Goal: Task Accomplishment & Management: Manage account settings

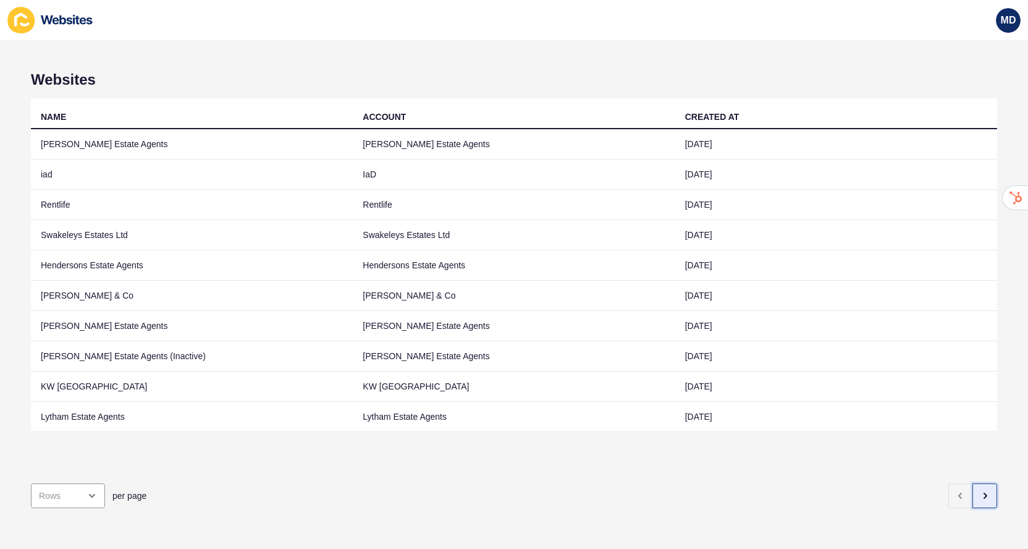
click at [987, 497] on icon "button" at bounding box center [985, 496] width 10 height 10
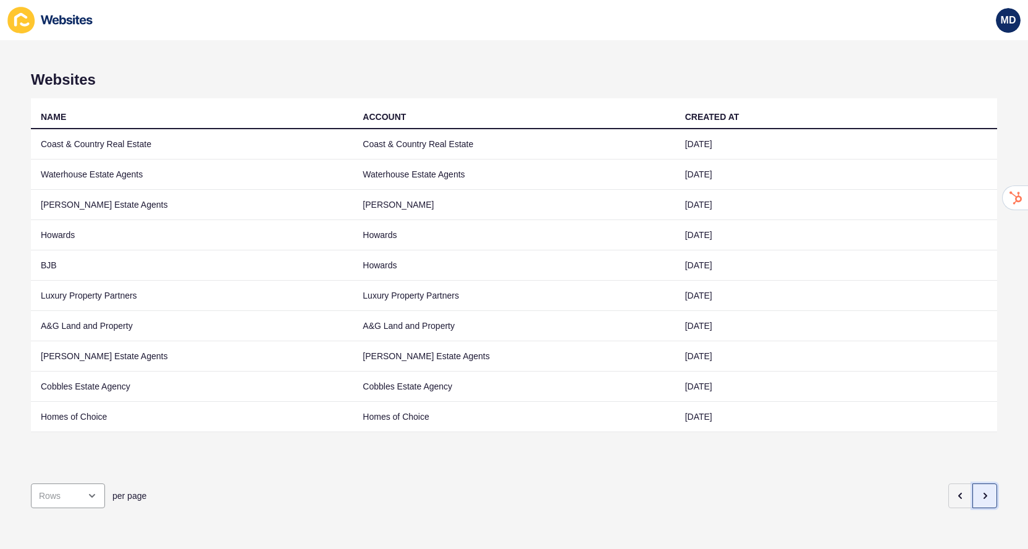
click at [989, 497] on icon "button" at bounding box center [985, 496] width 10 height 10
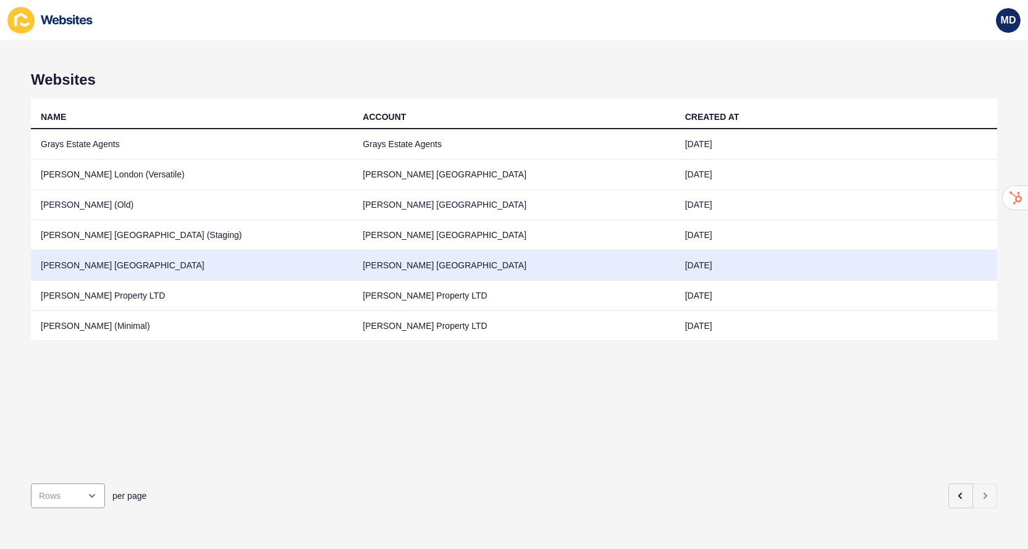
click at [397, 262] on td "Jefferies London" at bounding box center [514, 265] width 322 height 30
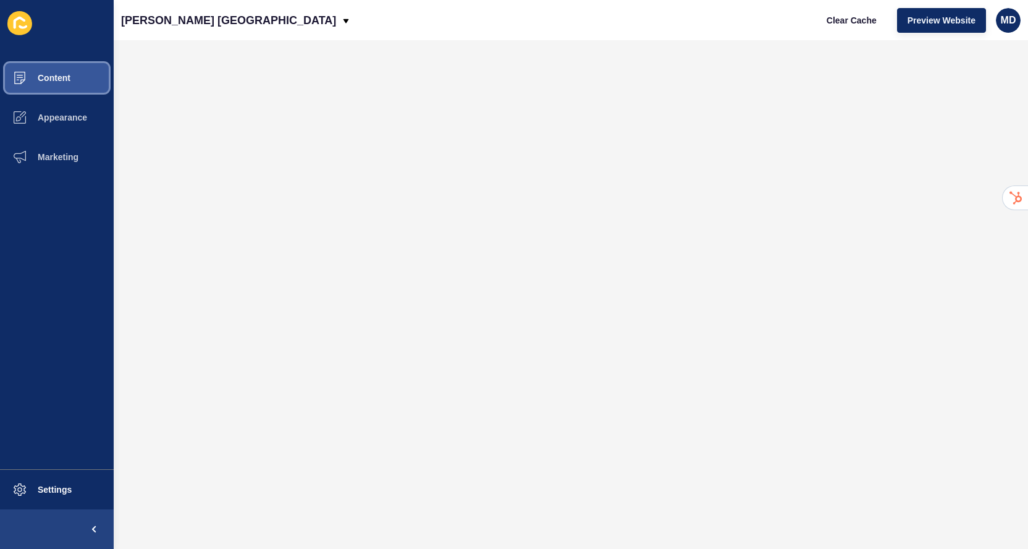
click at [82, 76] on button "Content" at bounding box center [57, 78] width 114 height 40
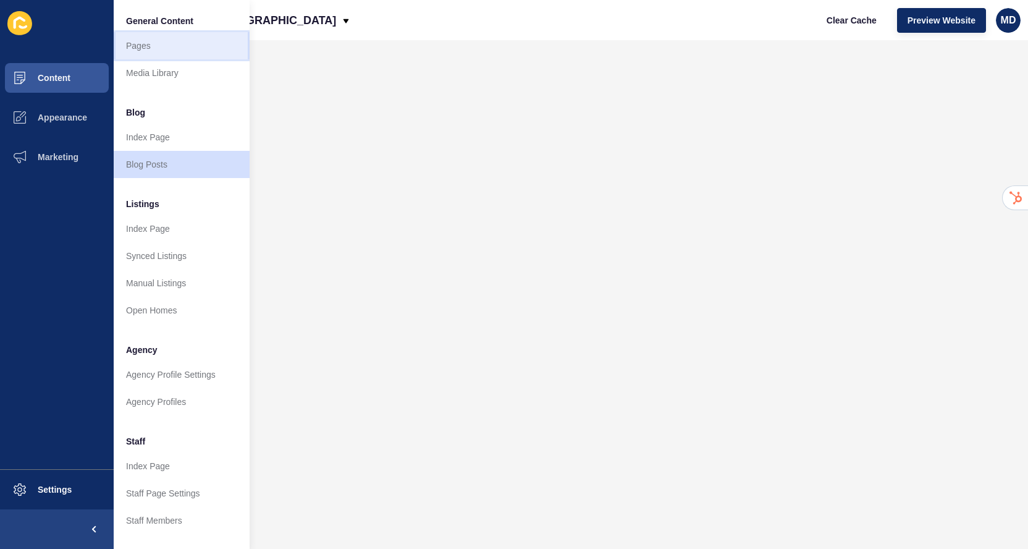
click at [159, 47] on link "Pages" at bounding box center [182, 45] width 136 height 27
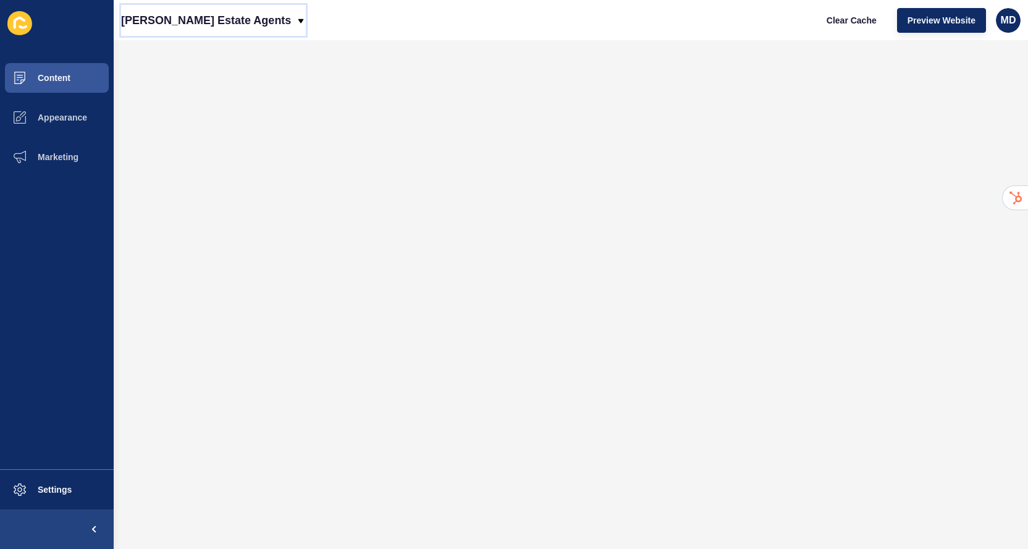
click at [162, 22] on p "[PERSON_NAME] Estate Agents" at bounding box center [206, 20] width 170 height 31
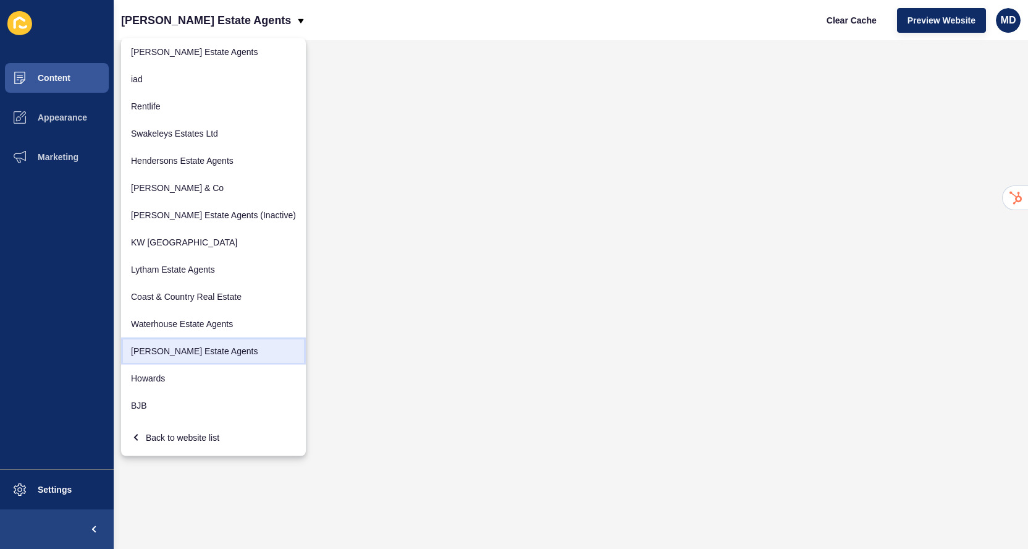
click at [170, 359] on link "[PERSON_NAME] Estate Agents" at bounding box center [213, 350] width 185 height 27
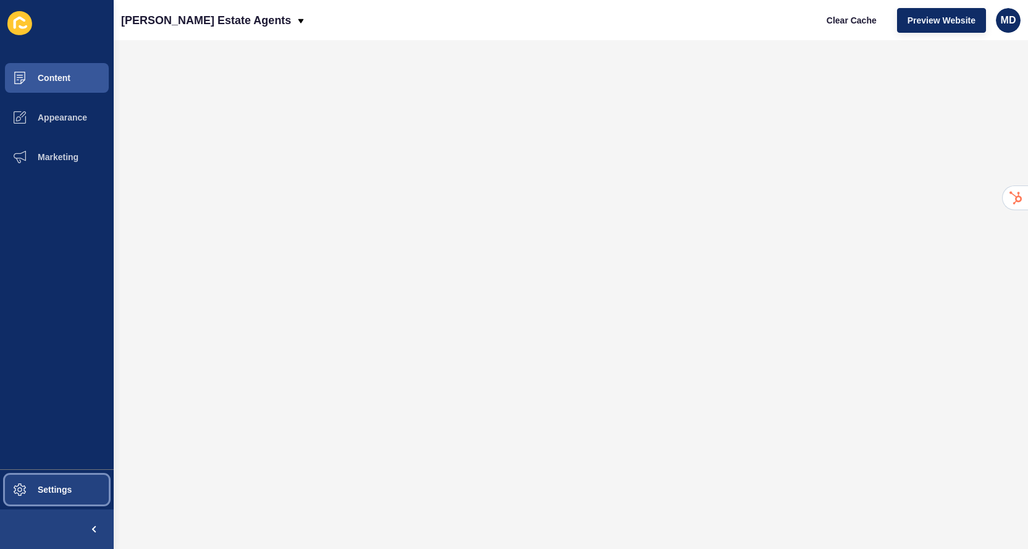
click at [46, 498] on button "Settings" at bounding box center [57, 490] width 114 height 40
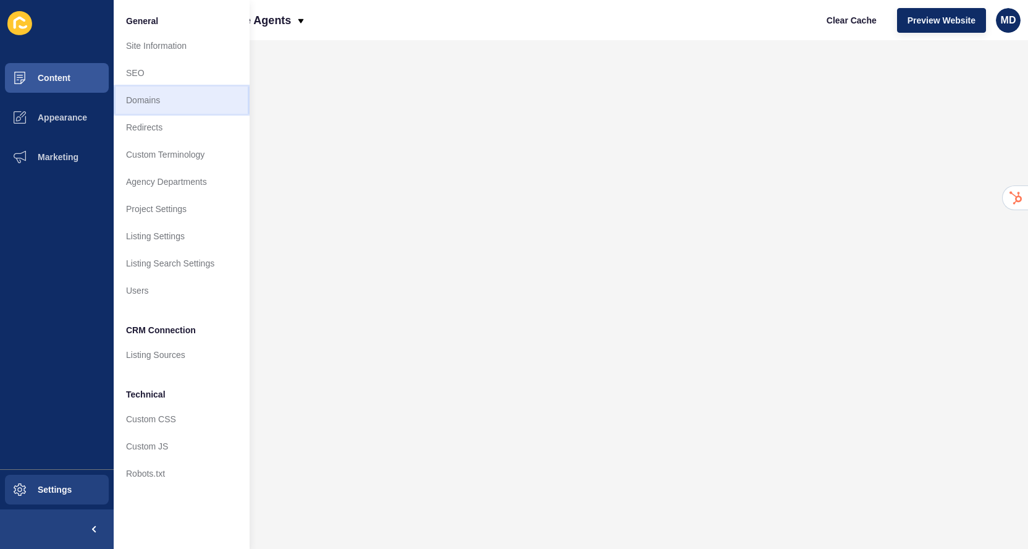
click at [177, 106] on link "Domains" at bounding box center [182, 99] width 136 height 27
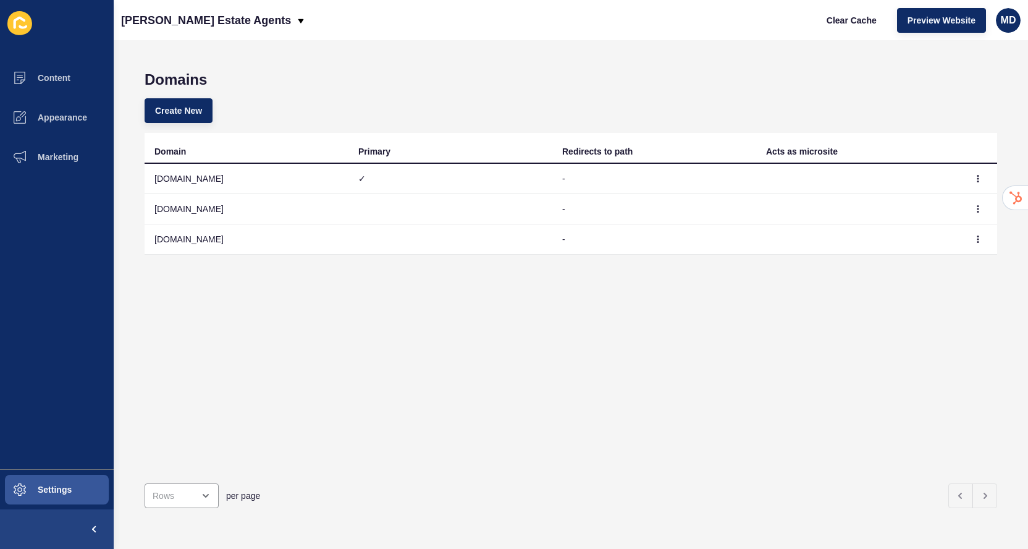
drag, startPoint x: 243, startPoint y: 176, endPoint x: 148, endPoint y: 175, distance: 95.8
click at [148, 175] on td "pincombes.co.uk" at bounding box center [247, 179] width 204 height 30
copy td "pincombes.co.uk"
click at [984, 177] on button "button" at bounding box center [978, 178] width 19 height 17
click at [938, 228] on link "Delete" at bounding box center [944, 230] width 86 height 27
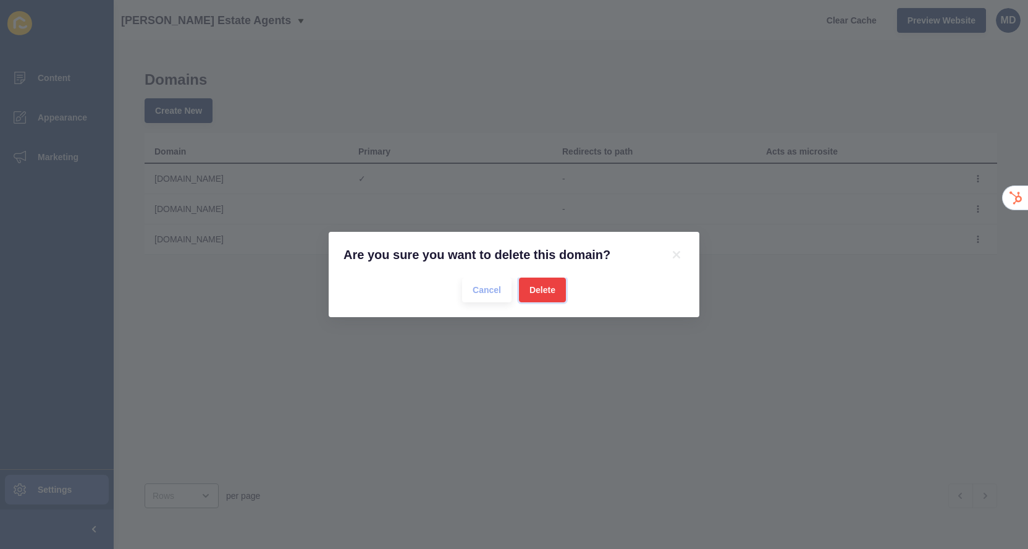
click at [552, 287] on span "Delete" at bounding box center [542, 290] width 26 height 12
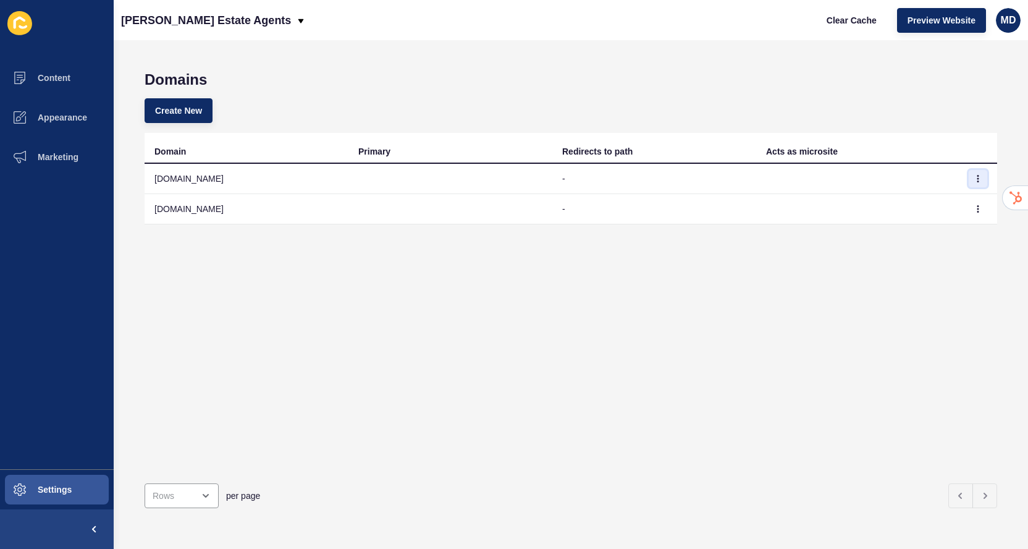
click at [979, 178] on icon "button" at bounding box center [977, 178] width 7 height 7
click at [929, 234] on link "Delete" at bounding box center [944, 230] width 86 height 27
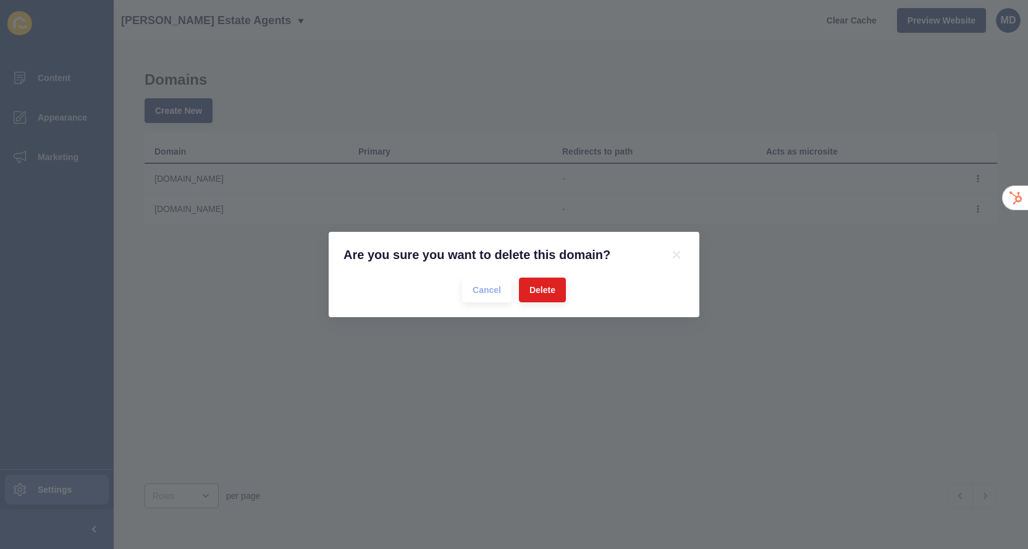
click at [572, 295] on div "Cancel Delete" at bounding box center [514, 289] width 341 height 25
click at [553, 293] on span "Delete" at bounding box center [542, 290] width 26 height 12
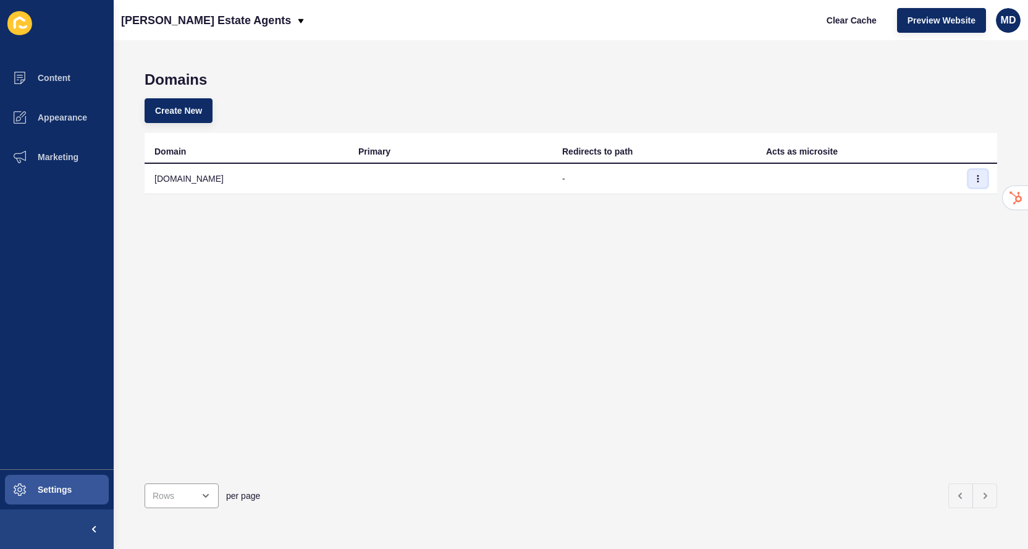
click at [979, 176] on icon "button" at bounding box center [977, 178] width 7 height 7
click at [937, 202] on link "Edit" at bounding box center [944, 203] width 86 height 27
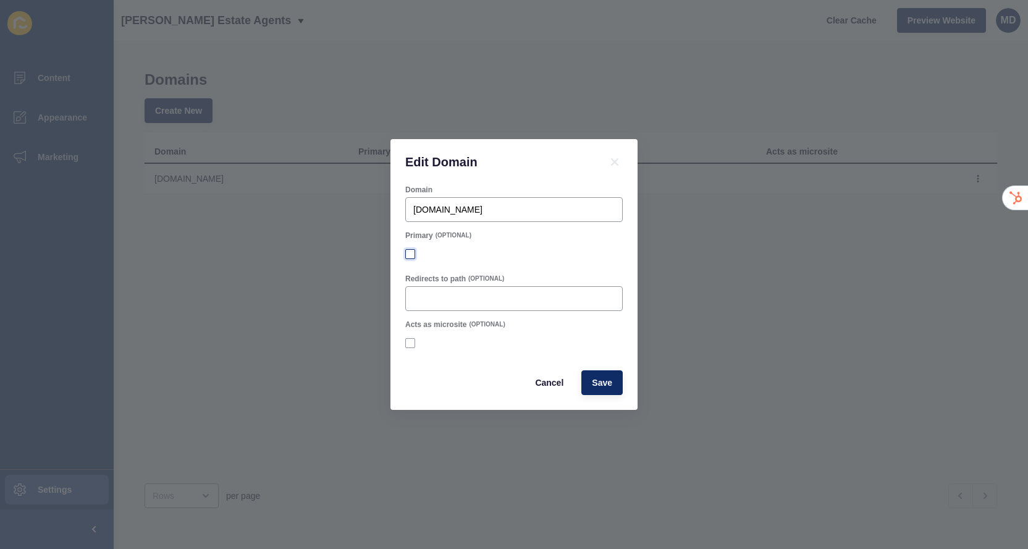
click at [411, 256] on label at bounding box center [410, 254] width 10 height 10
click at [411, 256] on input "Primary" at bounding box center [412, 254] width 8 height 8
checkbox input "true"
click at [594, 375] on button "Save" at bounding box center [601, 382] width 41 height 25
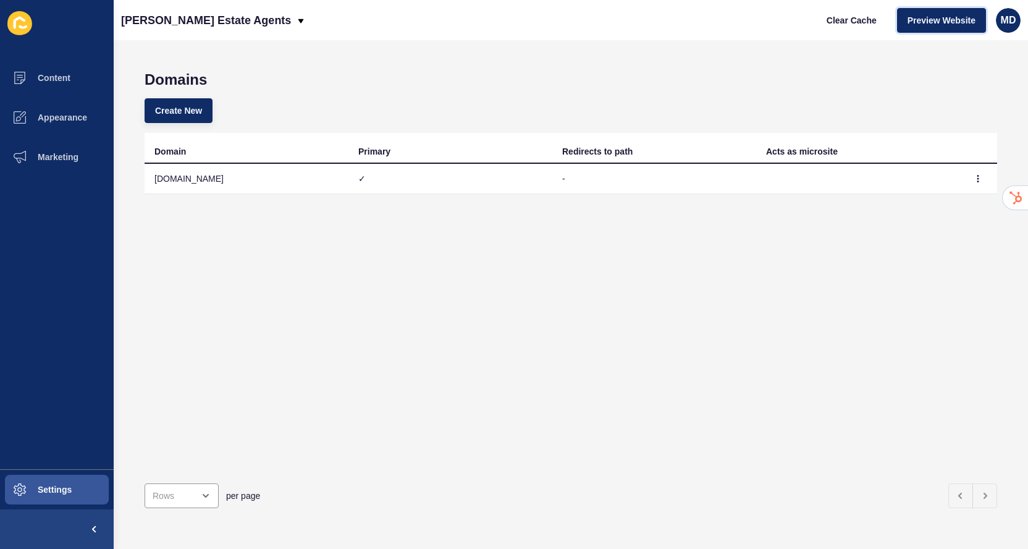
click at [943, 23] on span "Preview Website" at bounding box center [942, 20] width 68 height 12
click at [133, 22] on p "[PERSON_NAME] Estate Agents" at bounding box center [206, 20] width 170 height 31
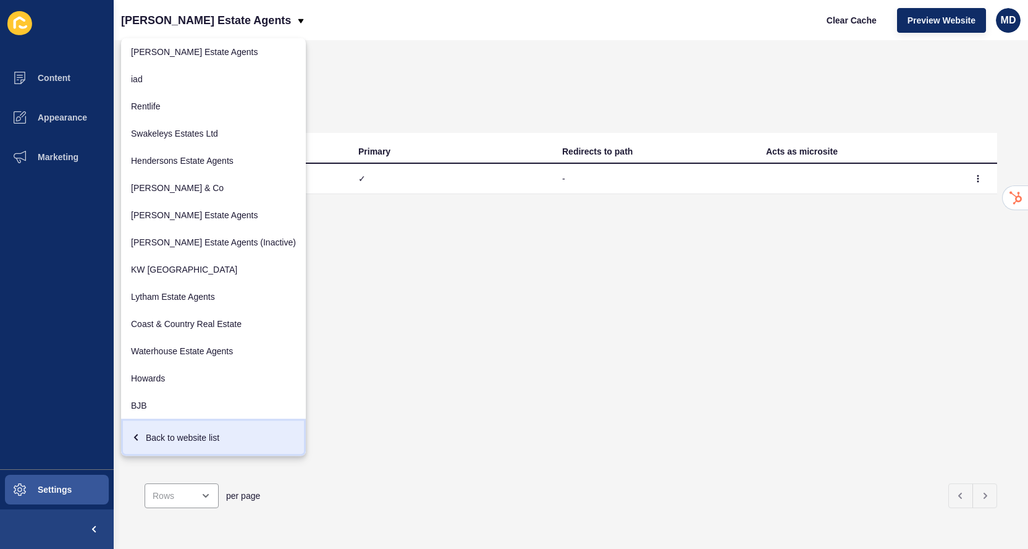
click at [155, 442] on div "Back to website list" at bounding box center [213, 437] width 165 height 22
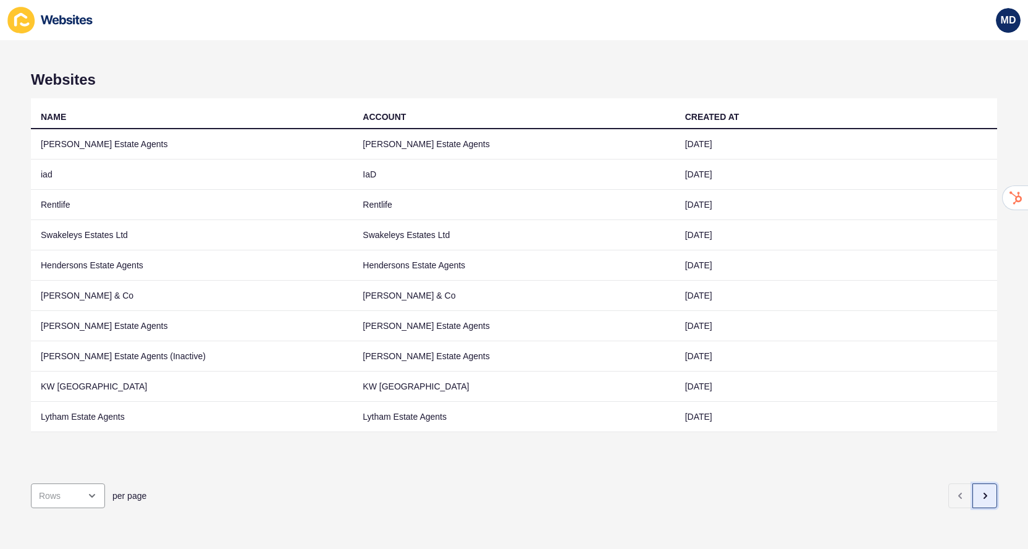
click at [976, 505] on button "button" at bounding box center [984, 495] width 25 height 25
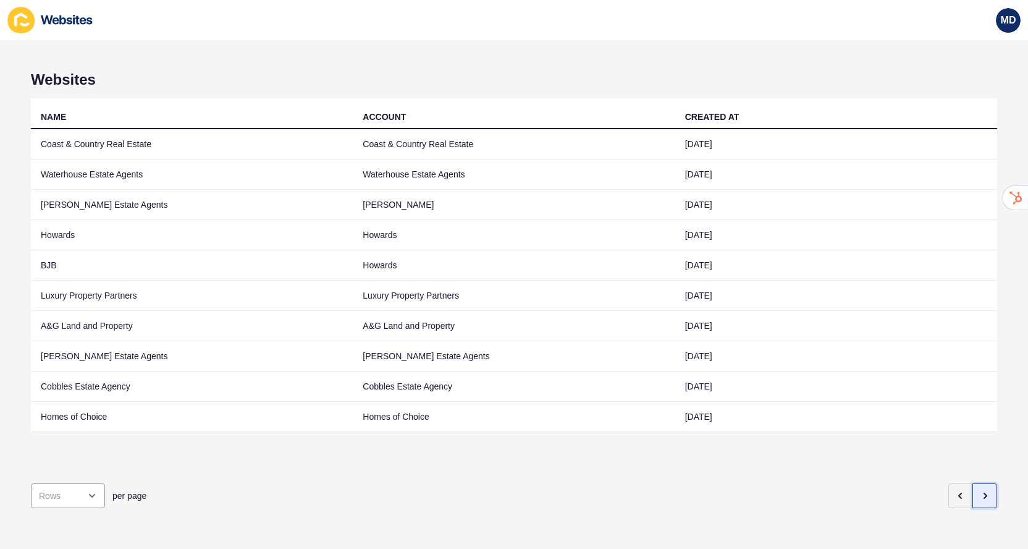
click at [986, 491] on icon "button" at bounding box center [985, 496] width 10 height 10
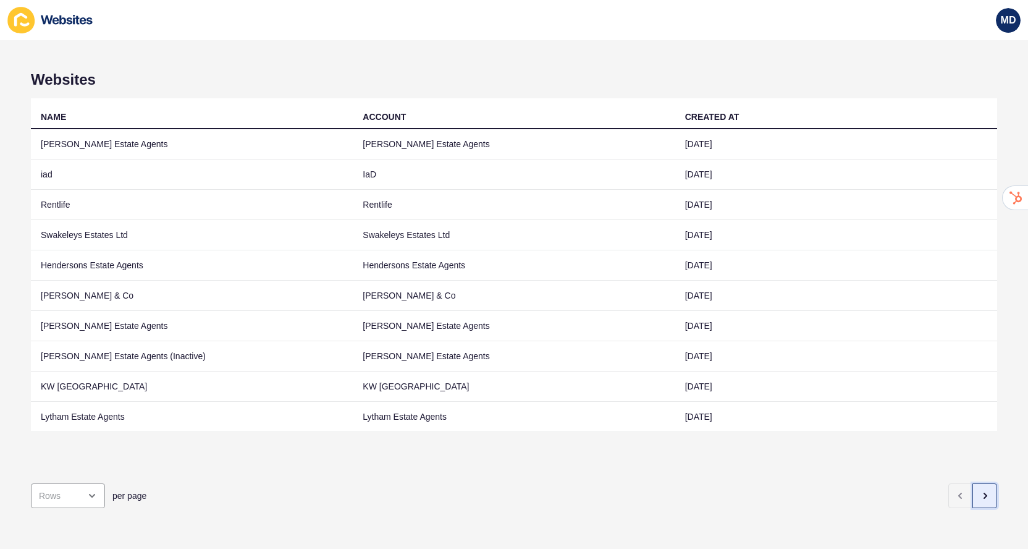
click at [992, 491] on button "button" at bounding box center [984, 495] width 25 height 25
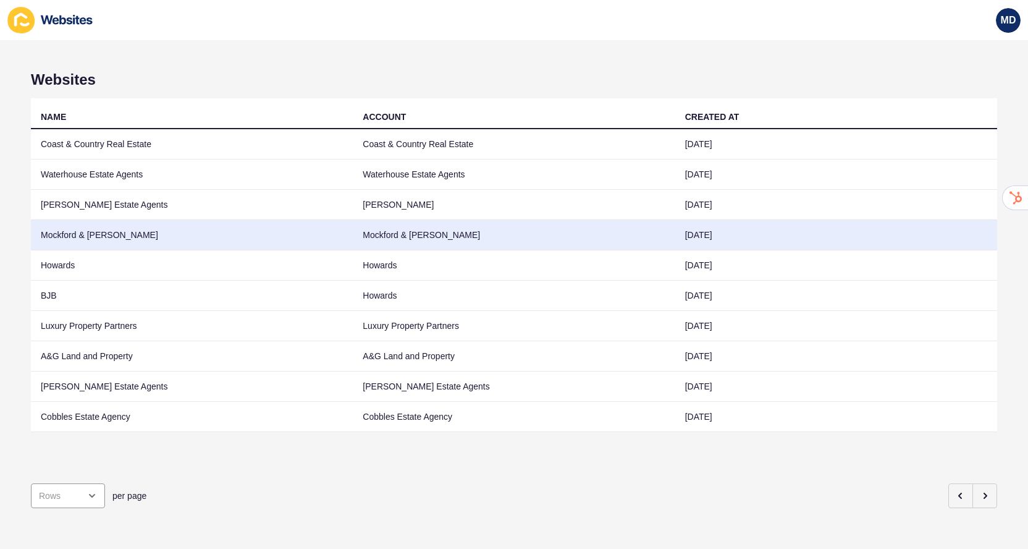
click at [229, 232] on td "Mockford & [PERSON_NAME]" at bounding box center [192, 235] width 322 height 30
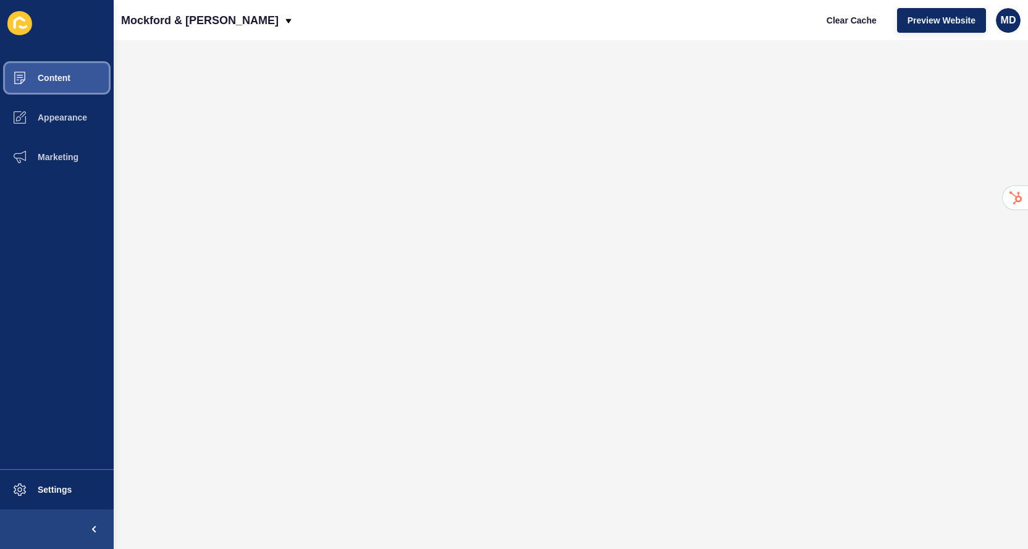
click at [65, 79] on span "Content" at bounding box center [34, 78] width 72 height 10
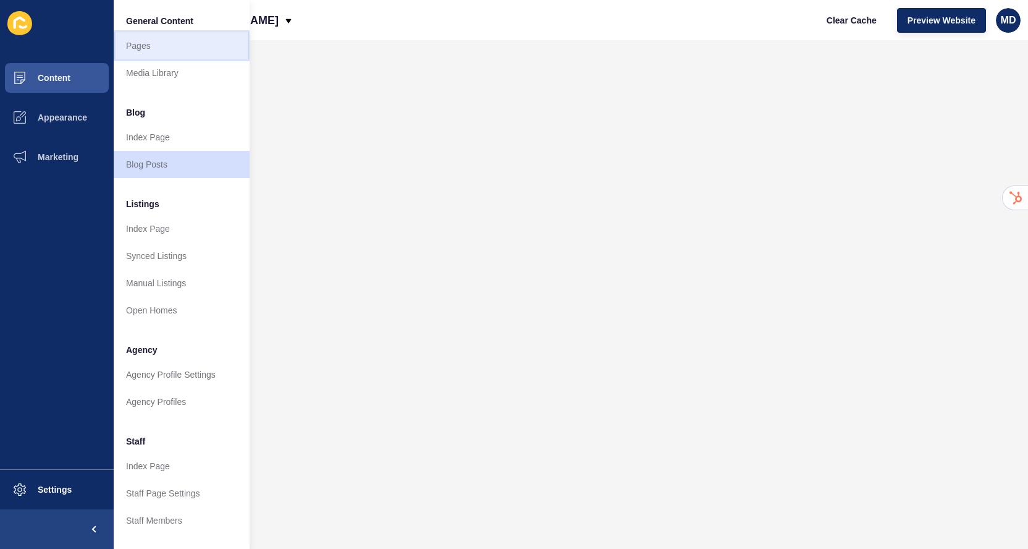
click at [130, 40] on link "Pages" at bounding box center [182, 45] width 136 height 27
